Goal: Task Accomplishment & Management: Manage account settings

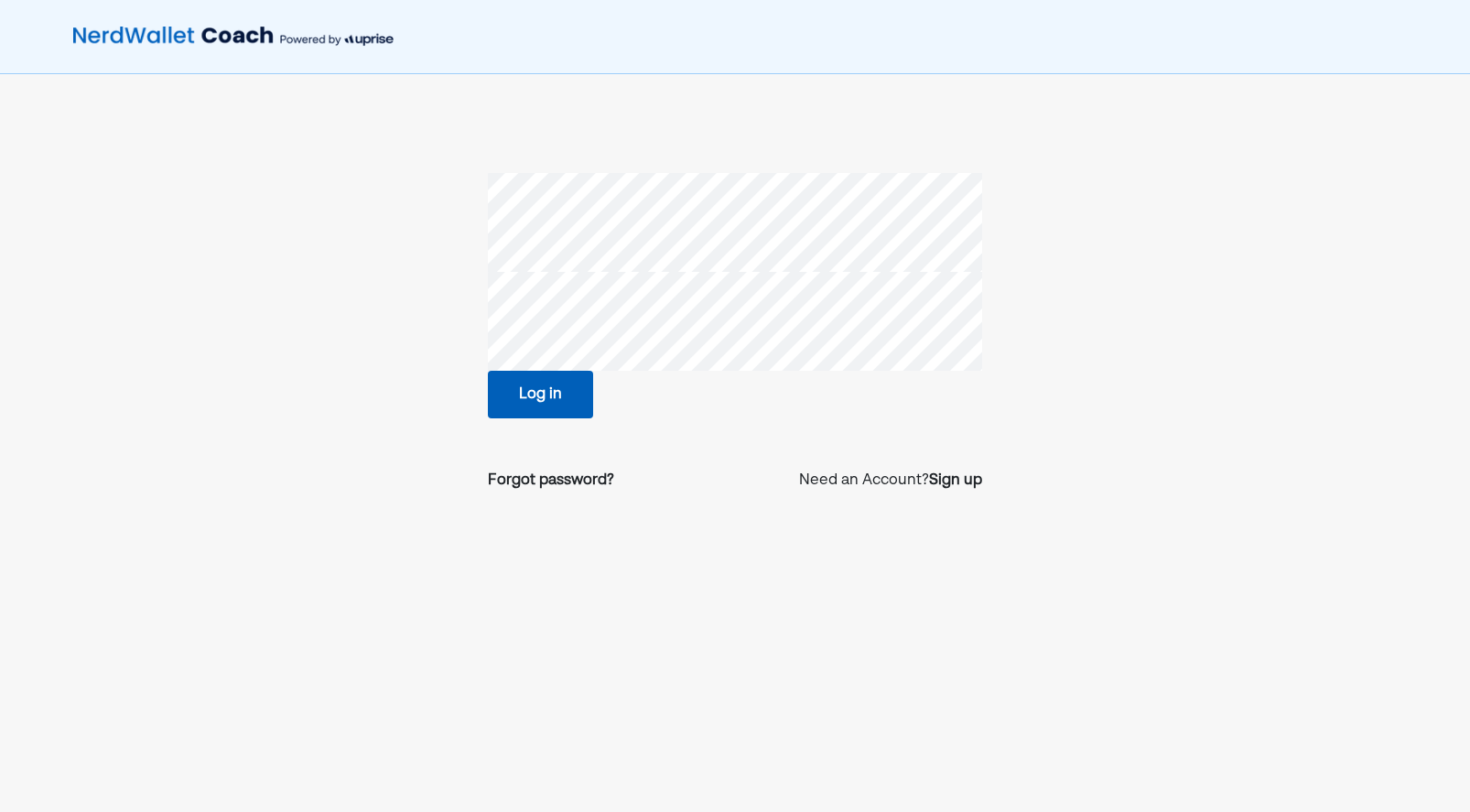
click at [62, 509] on div "Log in Forgot password? Need an Account? Sign up" at bounding box center [735, 449] width 1470 height 899
click at [558, 387] on button "Log in" at bounding box center [540, 393] width 105 height 47
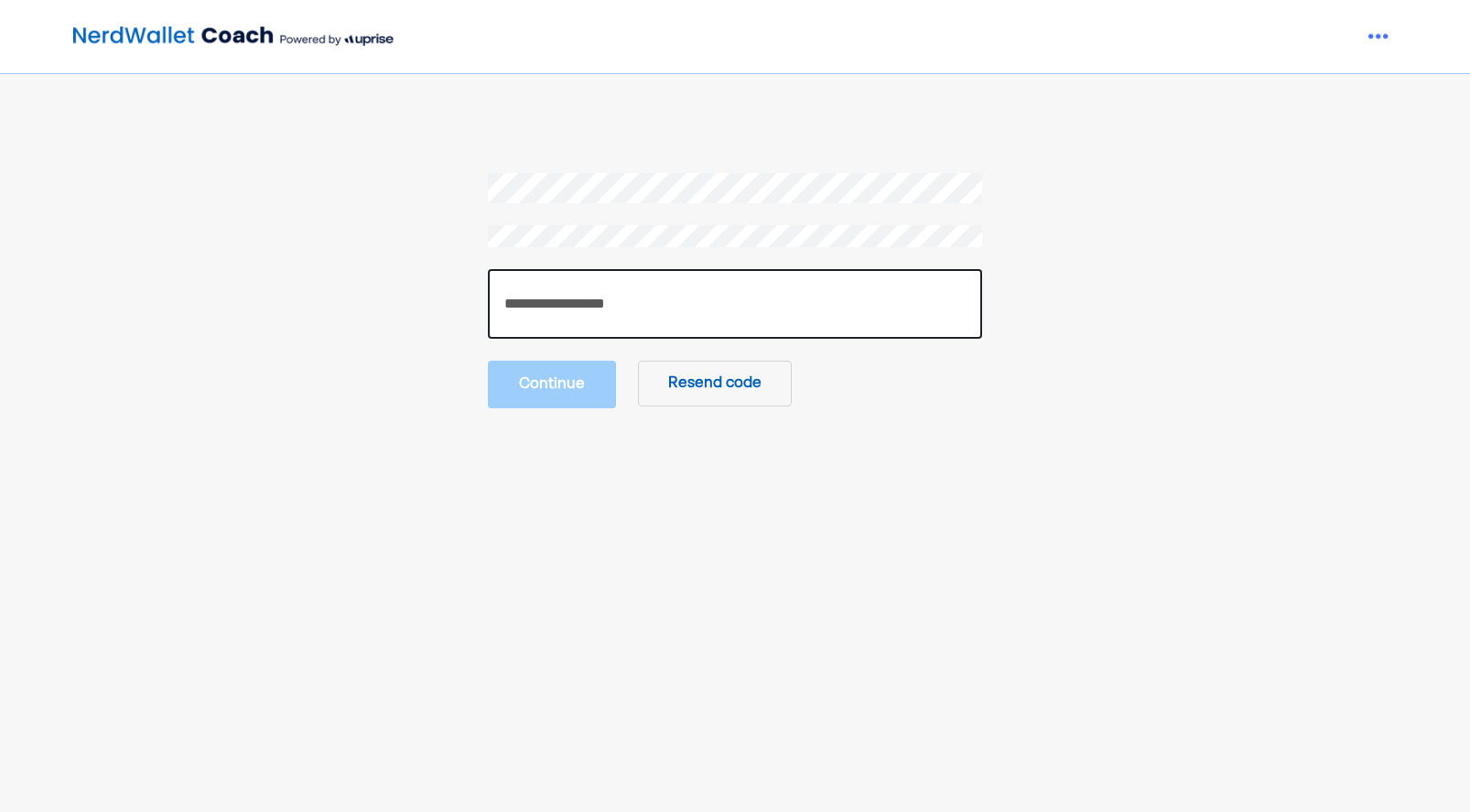
click at [624, 283] on input "number" at bounding box center [735, 304] width 494 height 69
paste input "******"
type input "******"
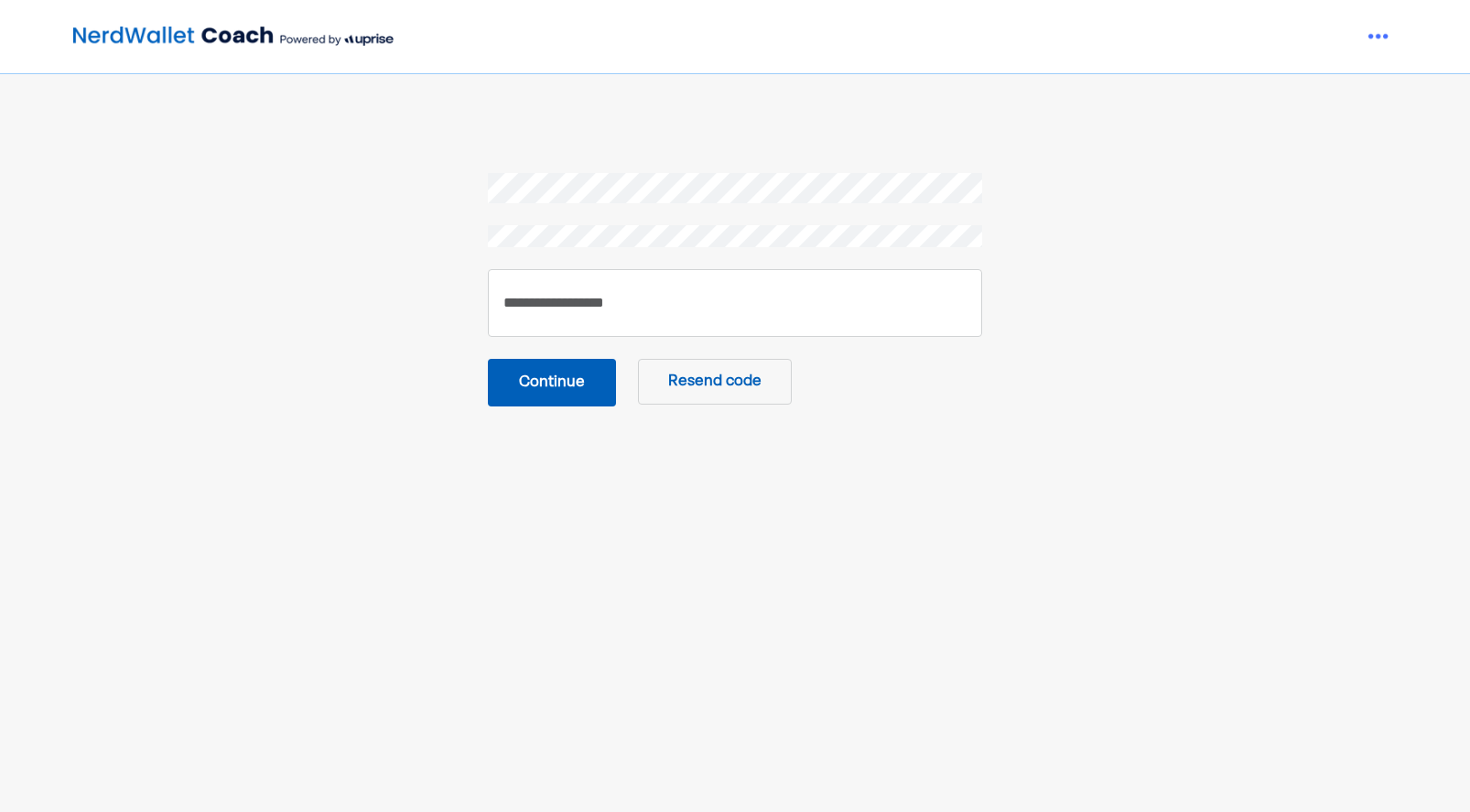
click at [546, 400] on button "Continue" at bounding box center [552, 382] width 128 height 47
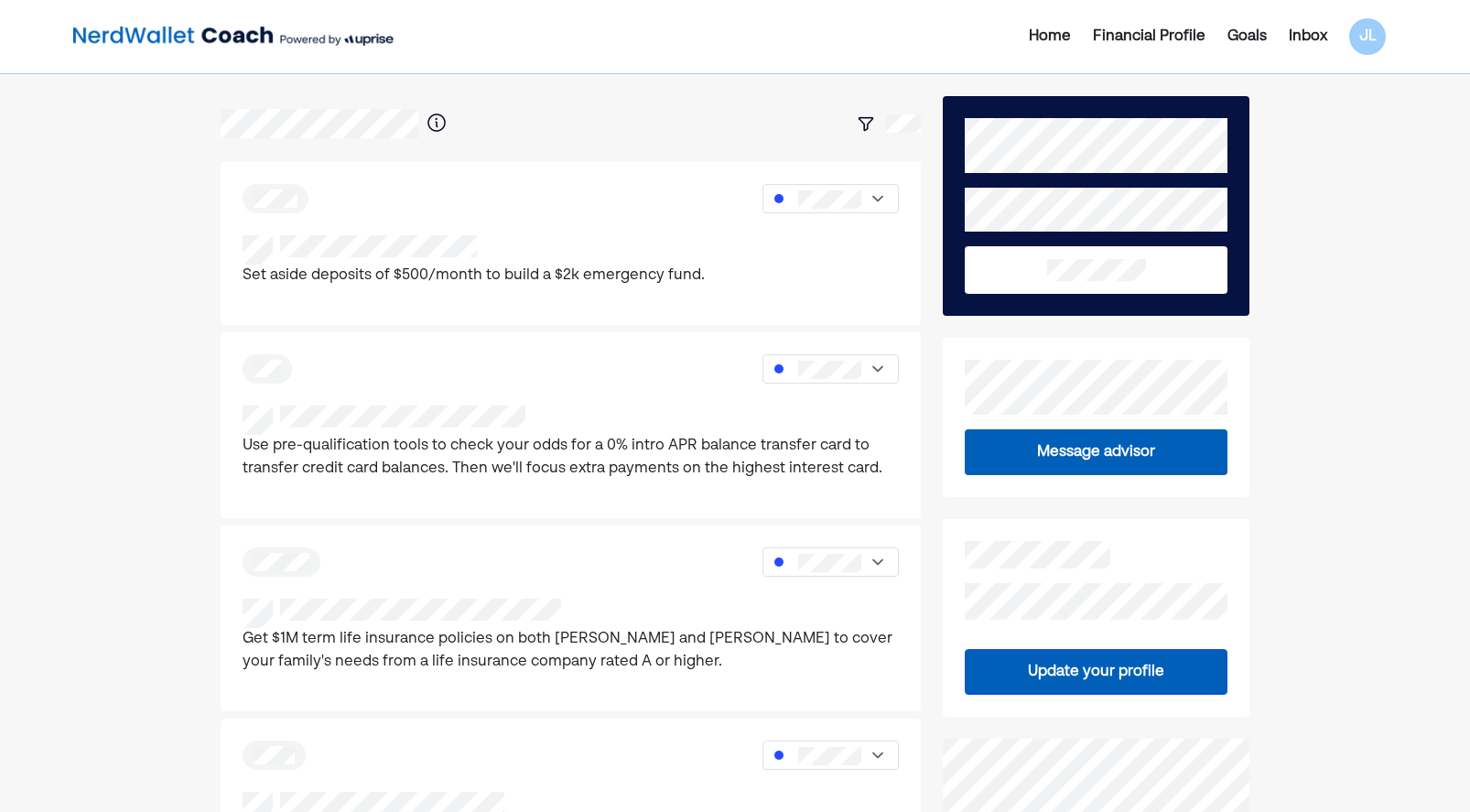
click at [1313, 30] on div "Inbox" at bounding box center [1308, 37] width 39 height 22
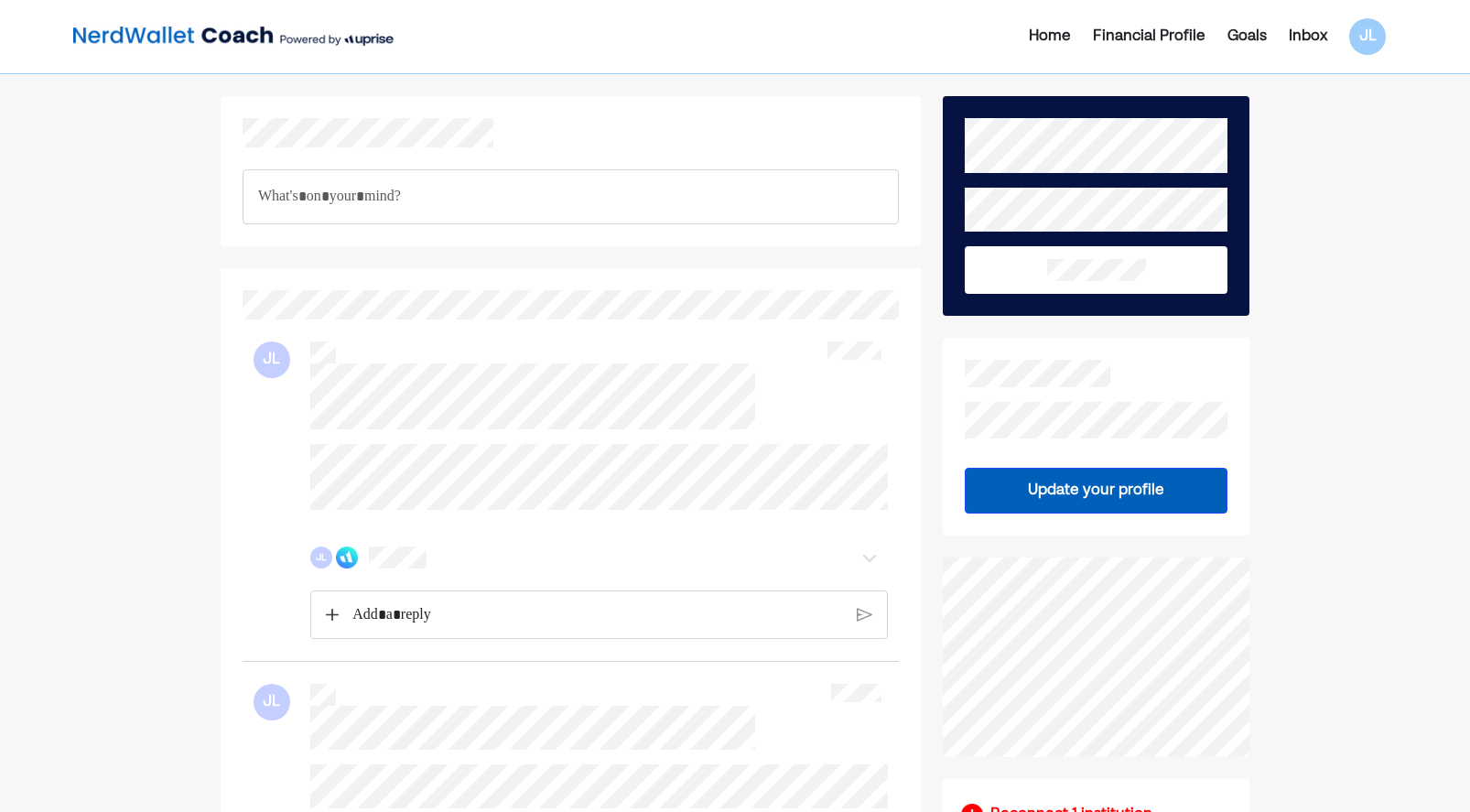
click at [373, 627] on p "Rich Text Editor. Editing area: main" at bounding box center [597, 614] width 490 height 24
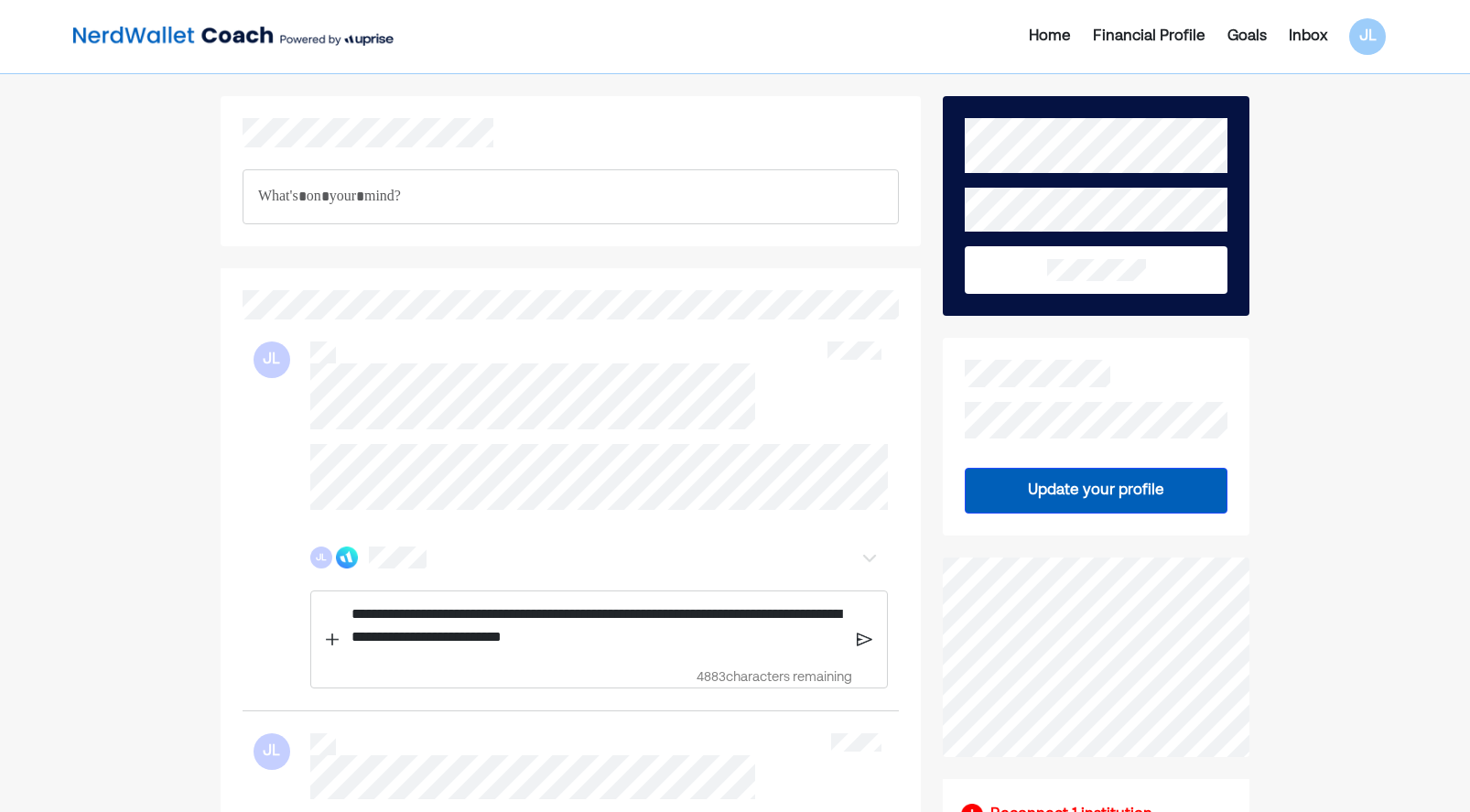
click at [858, 647] on img at bounding box center [864, 638] width 15 height 16
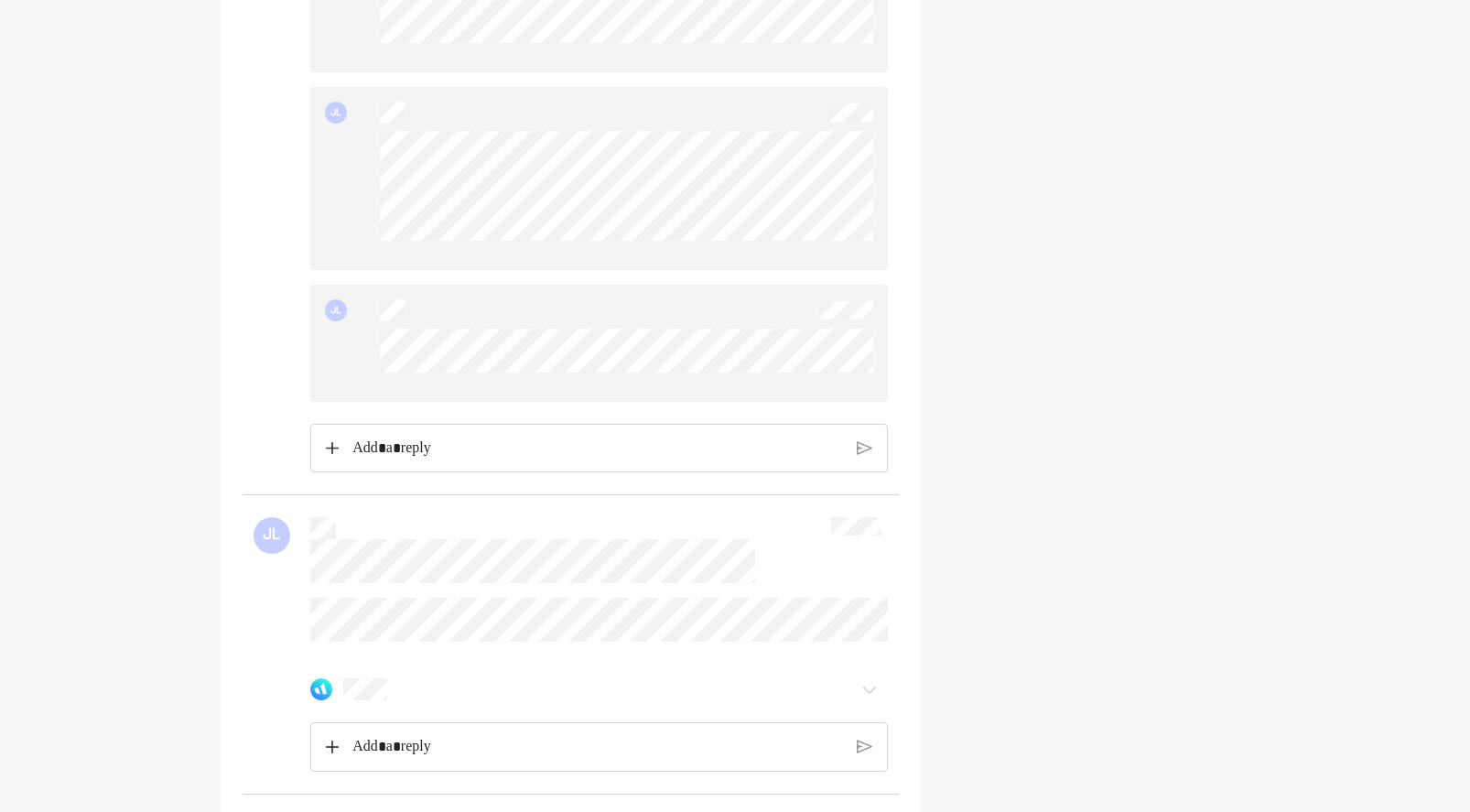
scroll to position [1647, 0]
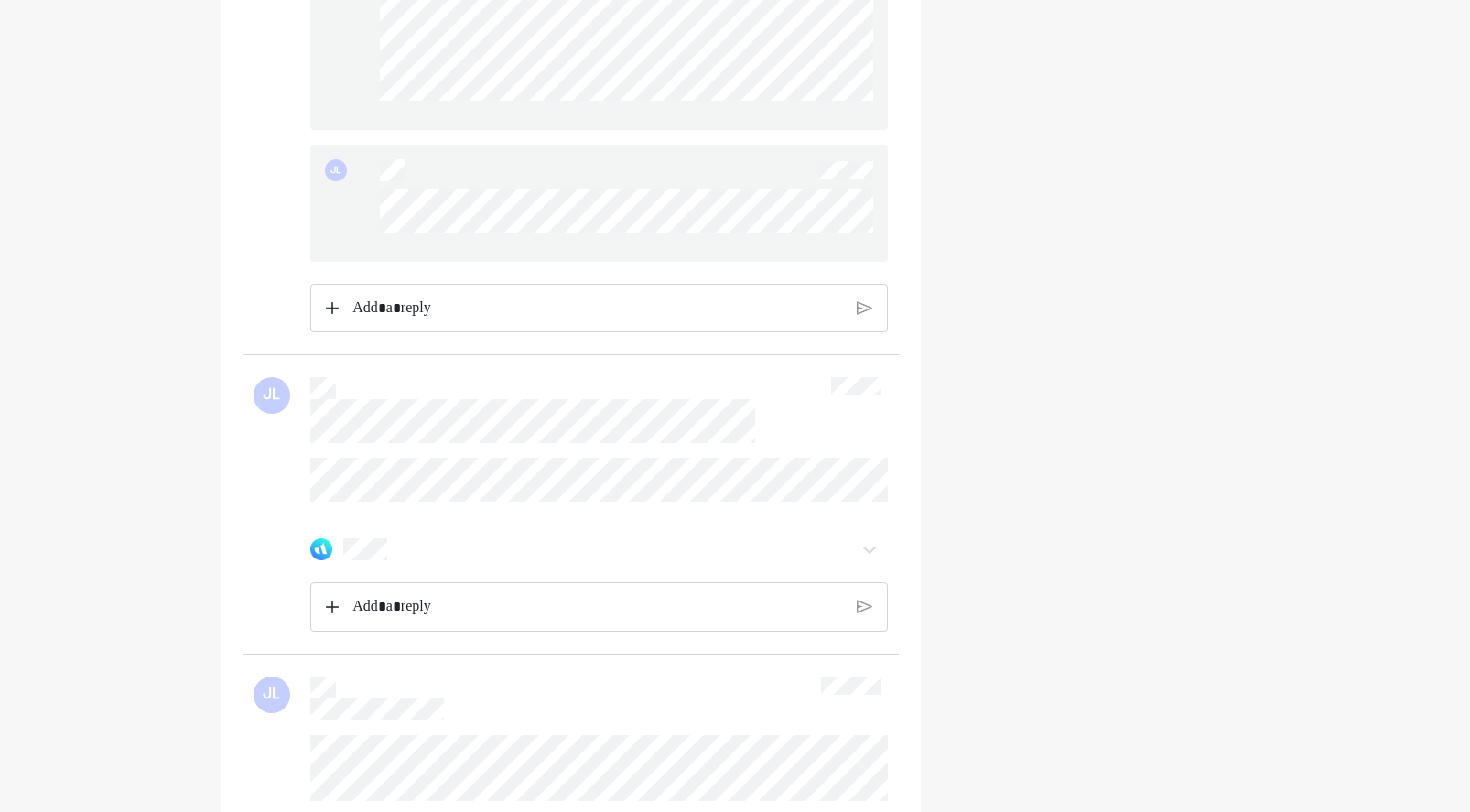
scroll to position [1829, 0]
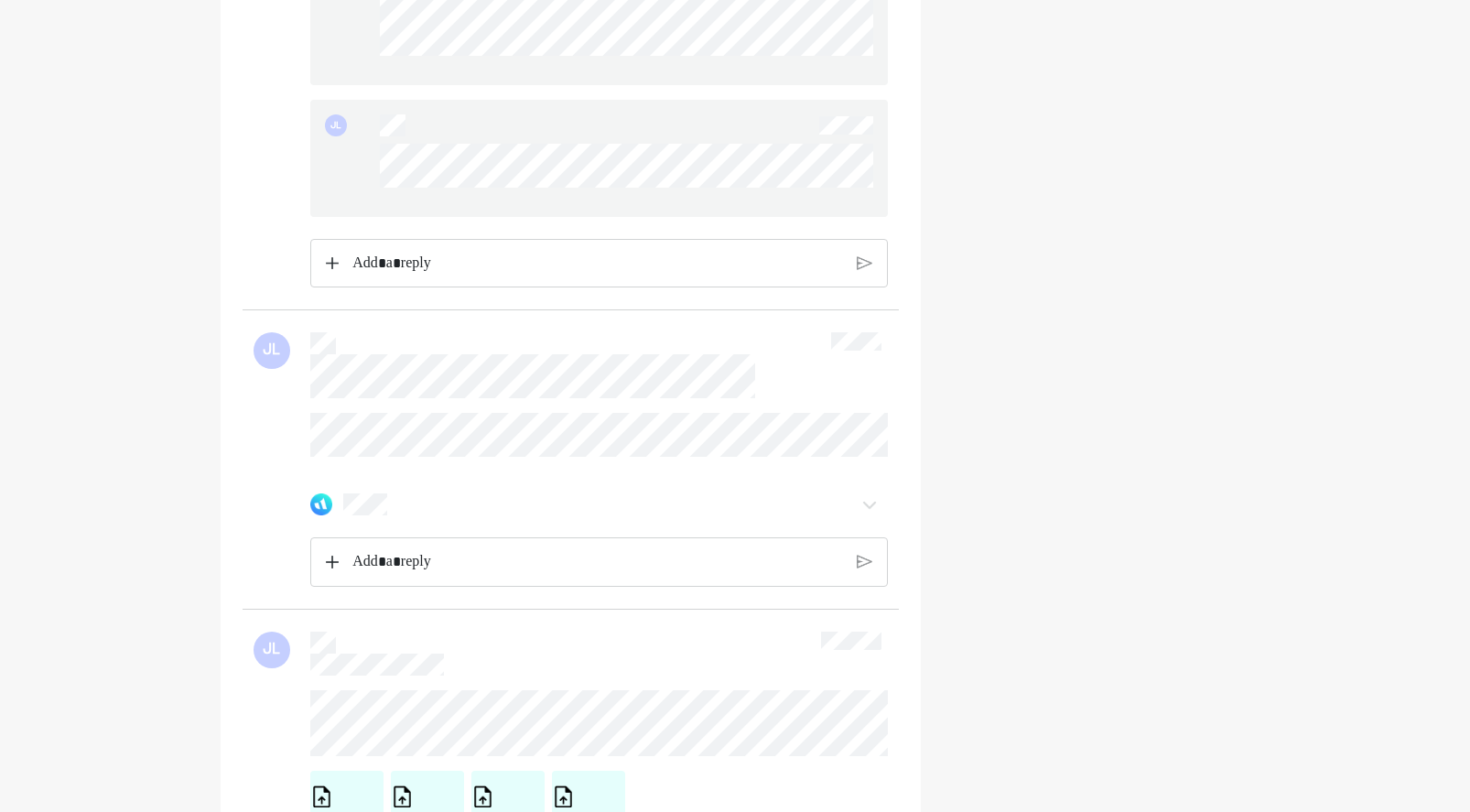
click at [18, 706] on div "Home Financial Profile Goals Inbox JL JL JL JL [PERSON_NAME] [PERSON_NAME] [PER…" at bounding box center [735, 765] width 1470 height 5189
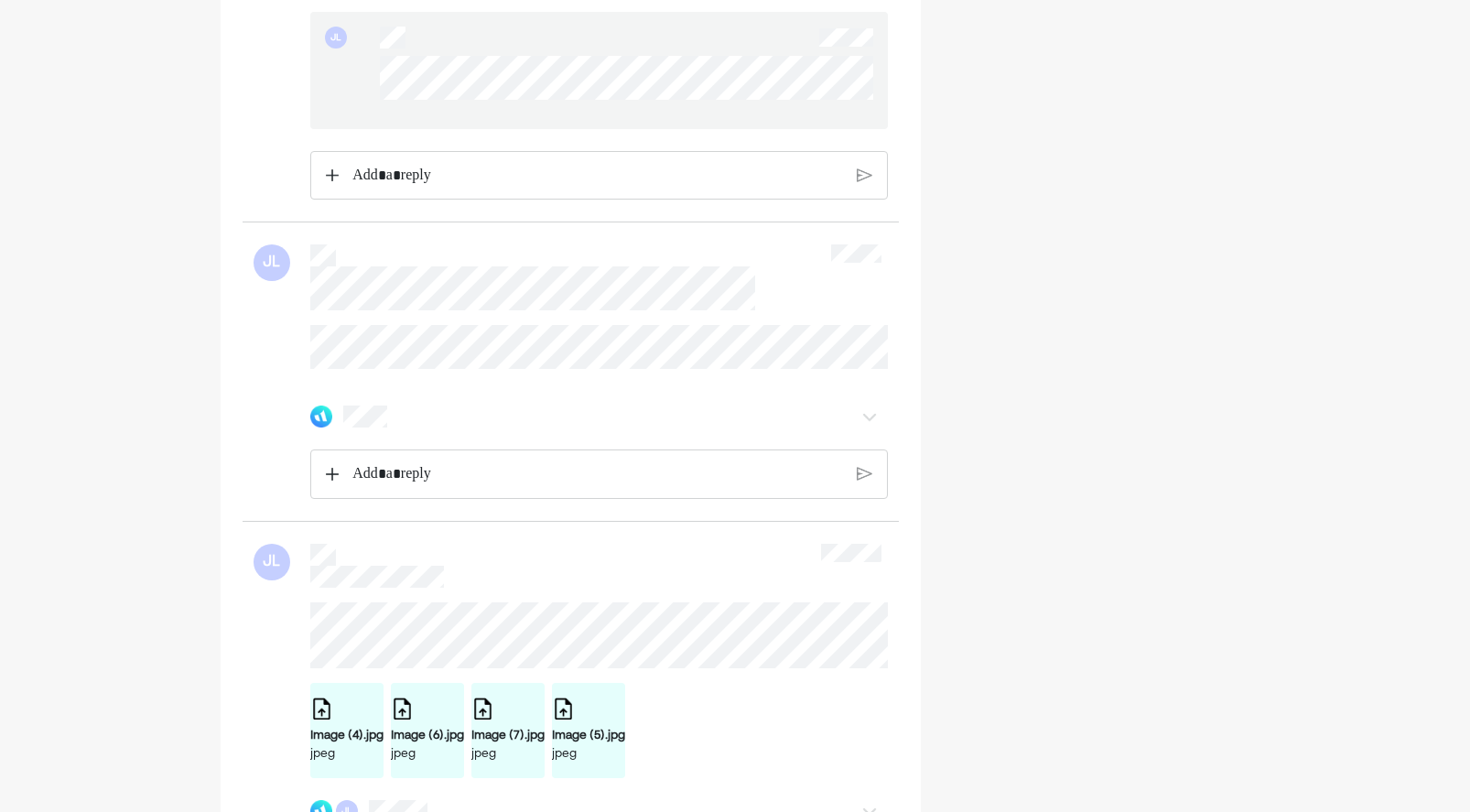
scroll to position [2104, 0]
